Goal: Use online tool/utility: Utilize a website feature to perform a specific function

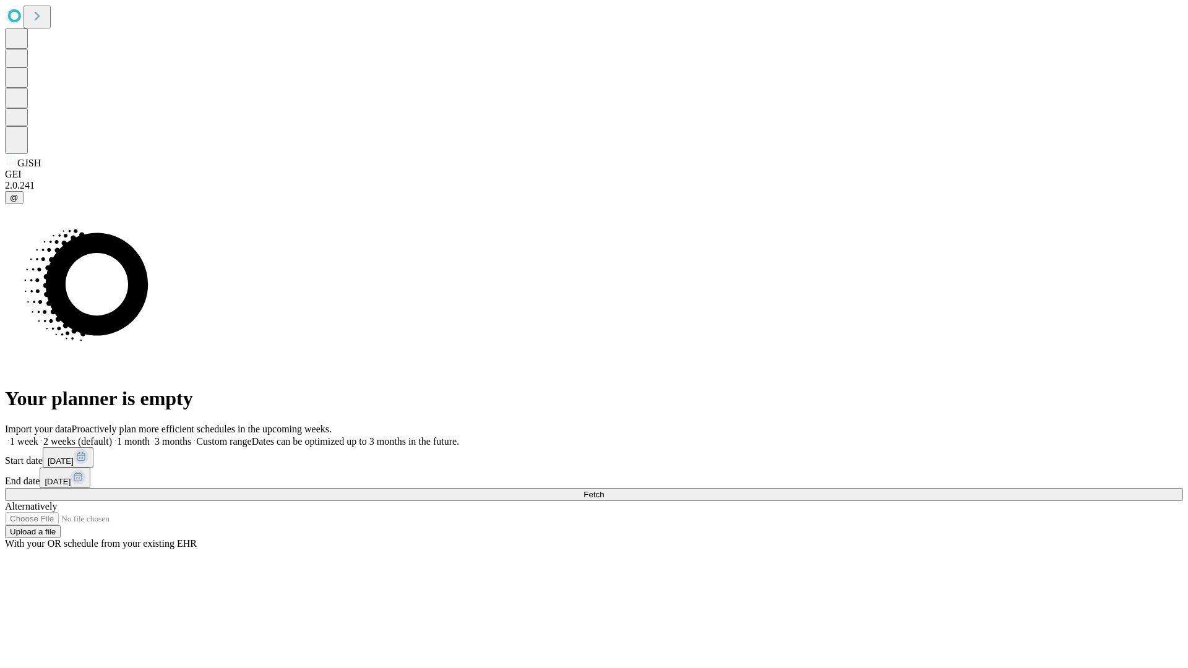
click at [604, 490] on span "Fetch" at bounding box center [593, 494] width 20 height 9
